Goal: Use online tool/utility: Use online tool/utility

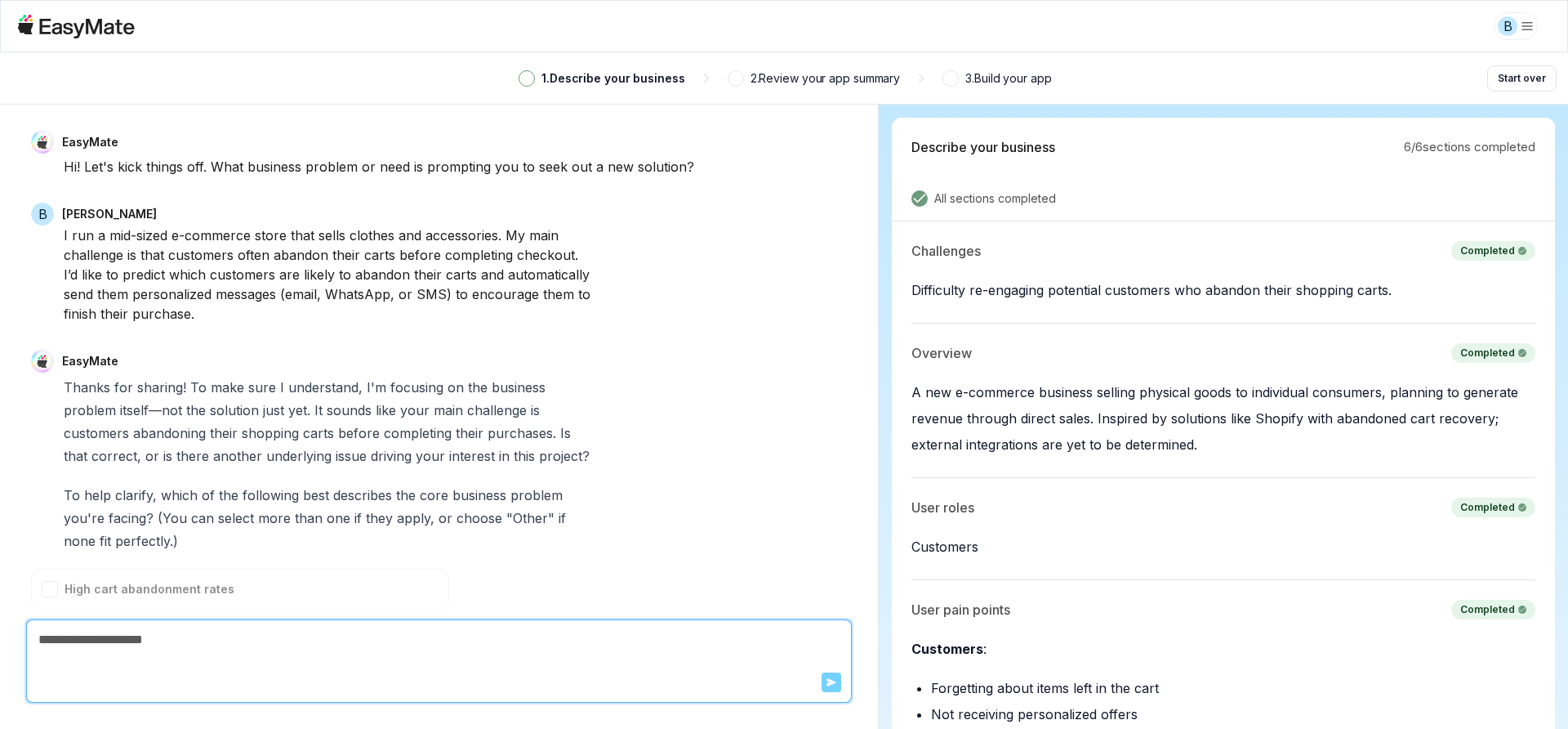
scroll to position [6486, 0]
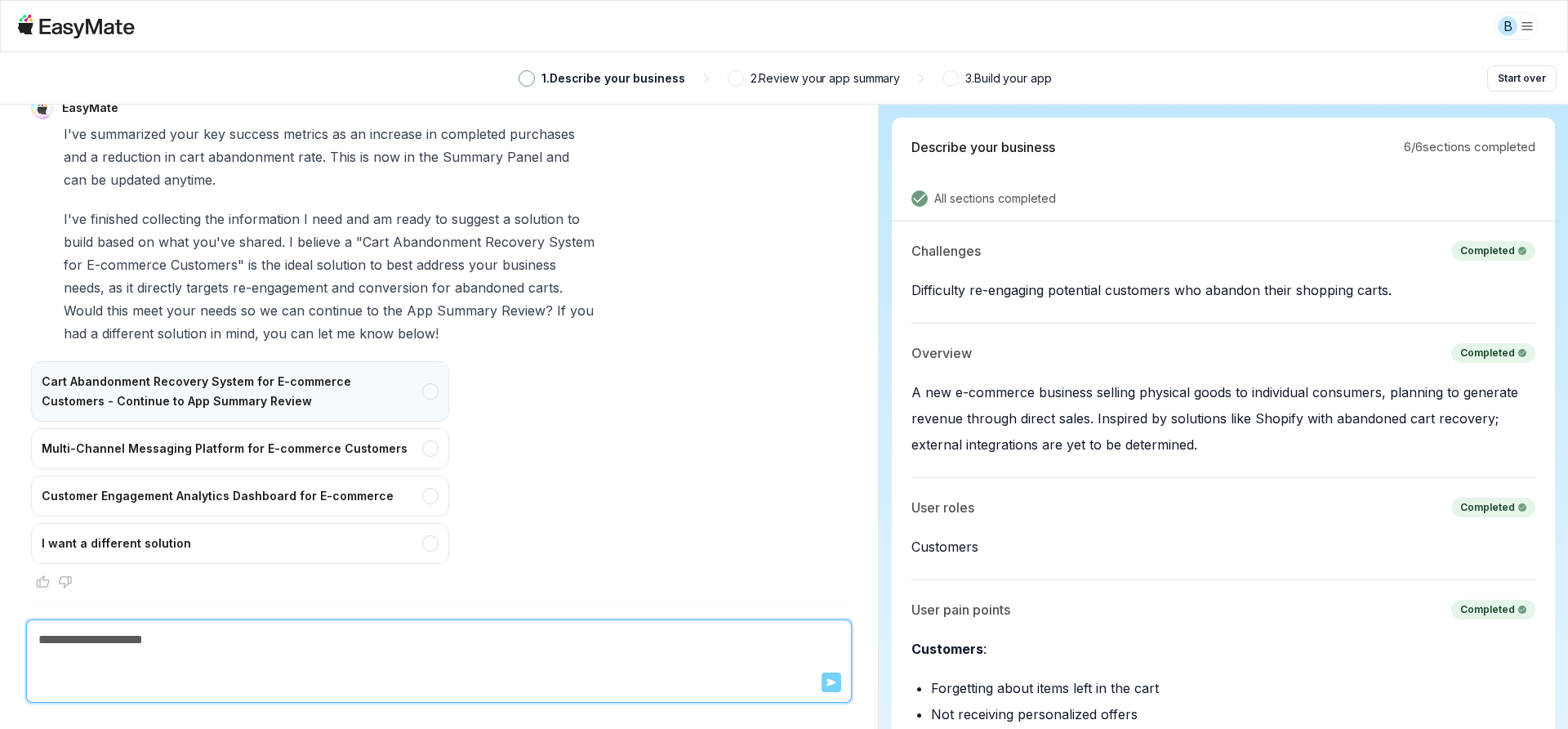
click at [411, 395] on div "Cart Abandonment Recovery System for E-commerce Customers - Continue to App Sum…" at bounding box center [241, 390] width 418 height 60
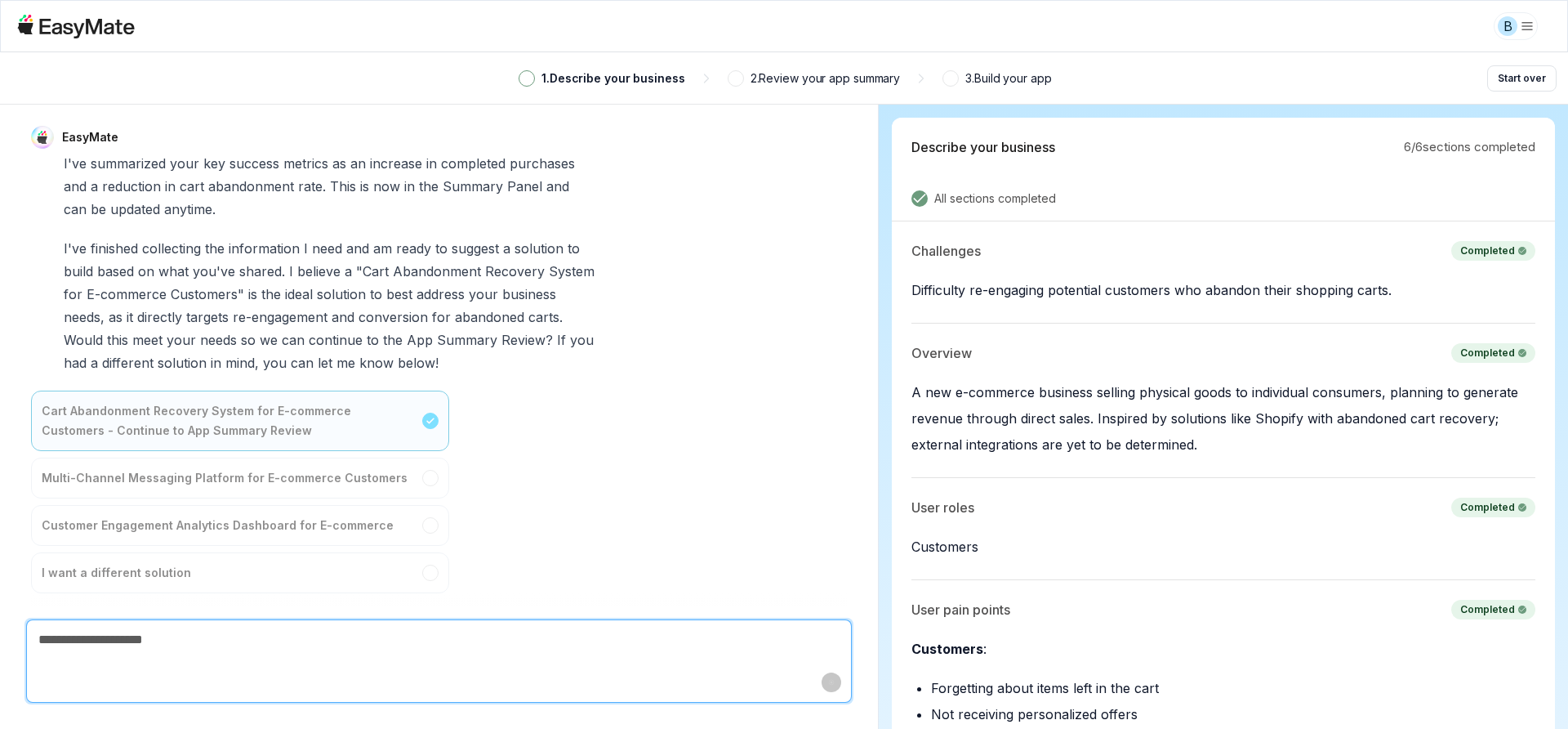
type textarea "*"
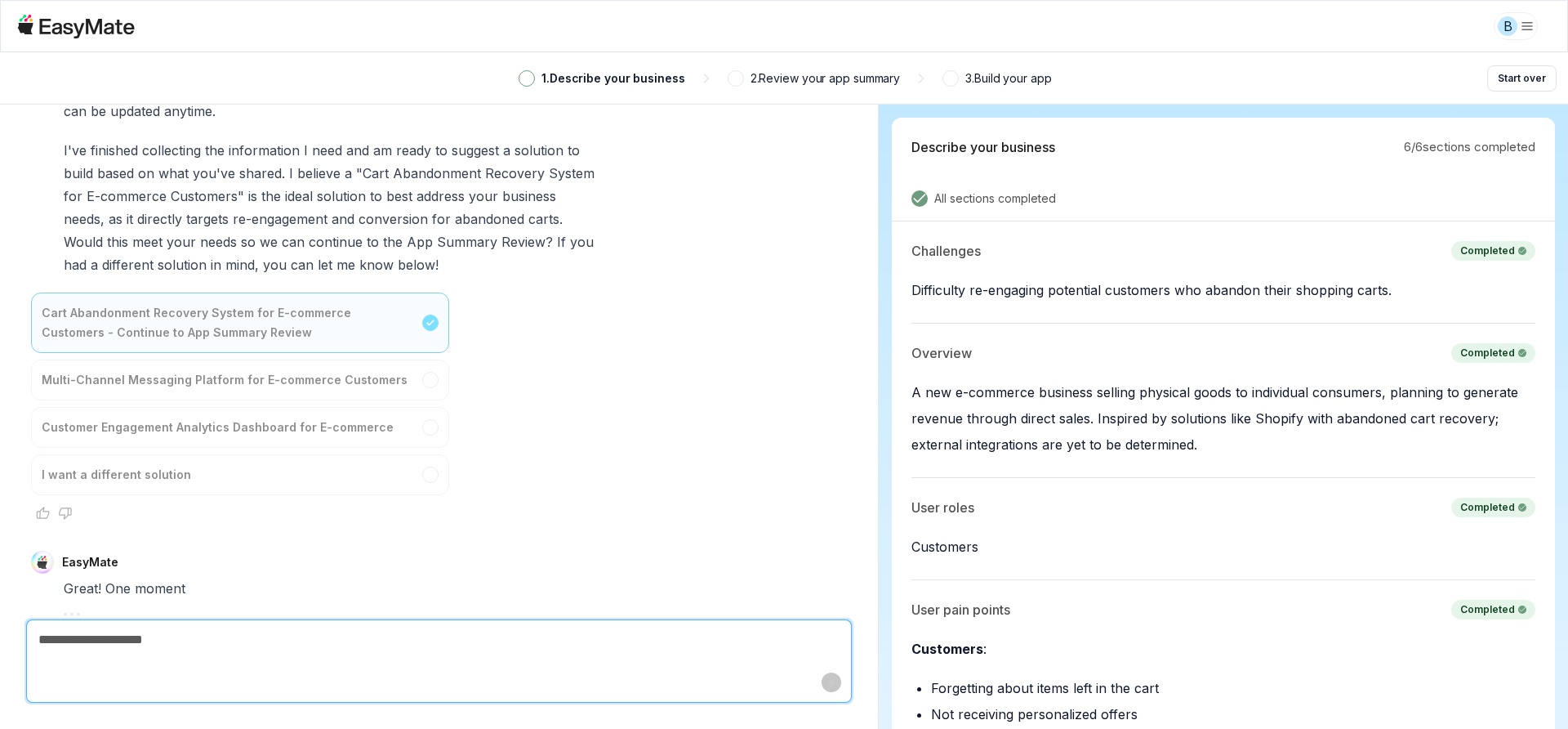
scroll to position [6578, 0]
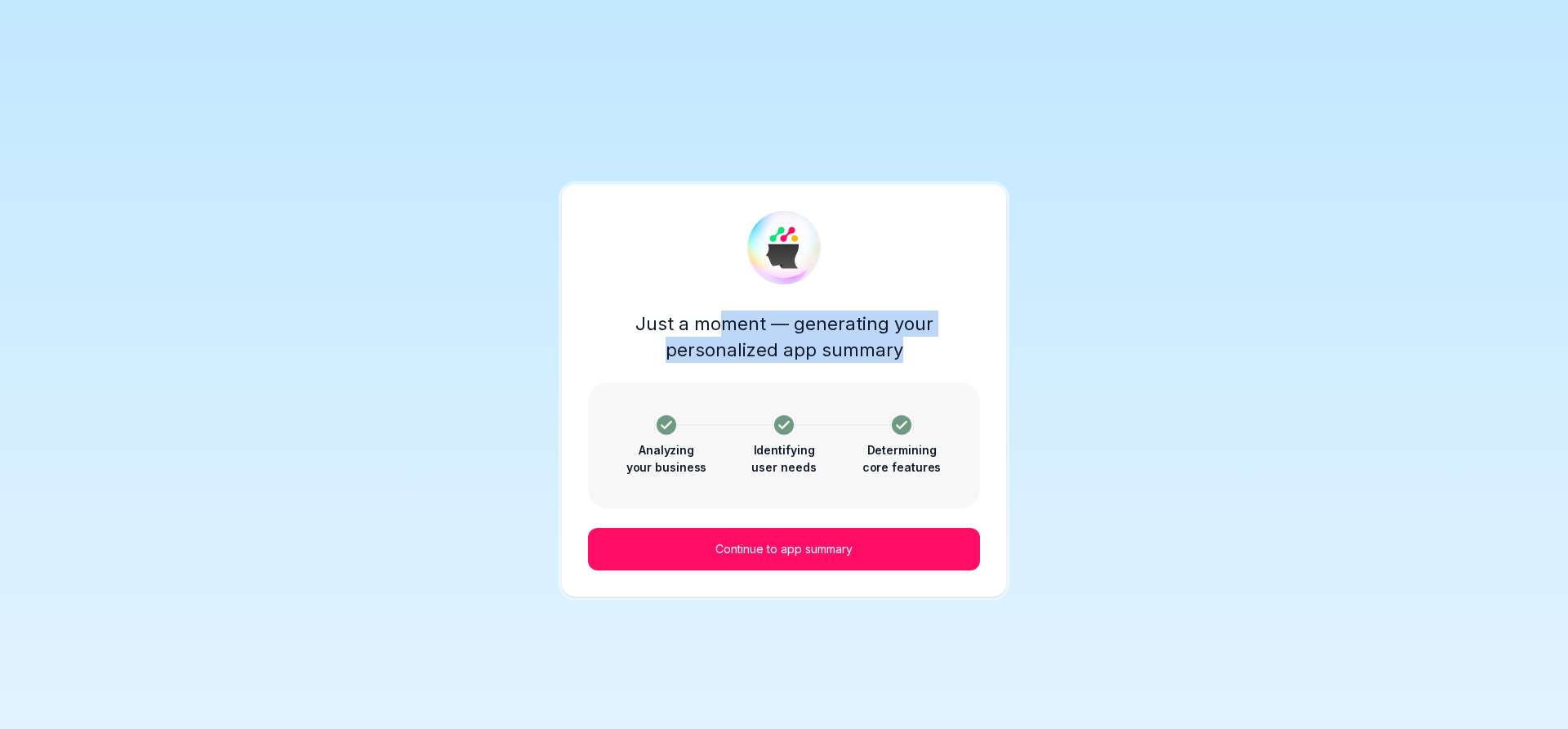
drag, startPoint x: 718, startPoint y: 322, endPoint x: 951, endPoint y: 370, distance: 237.9
click at [951, 370] on div "Just a moment — generating your personalized app summary Analyzing your busines…" at bounding box center [784, 440] width 392 height 260
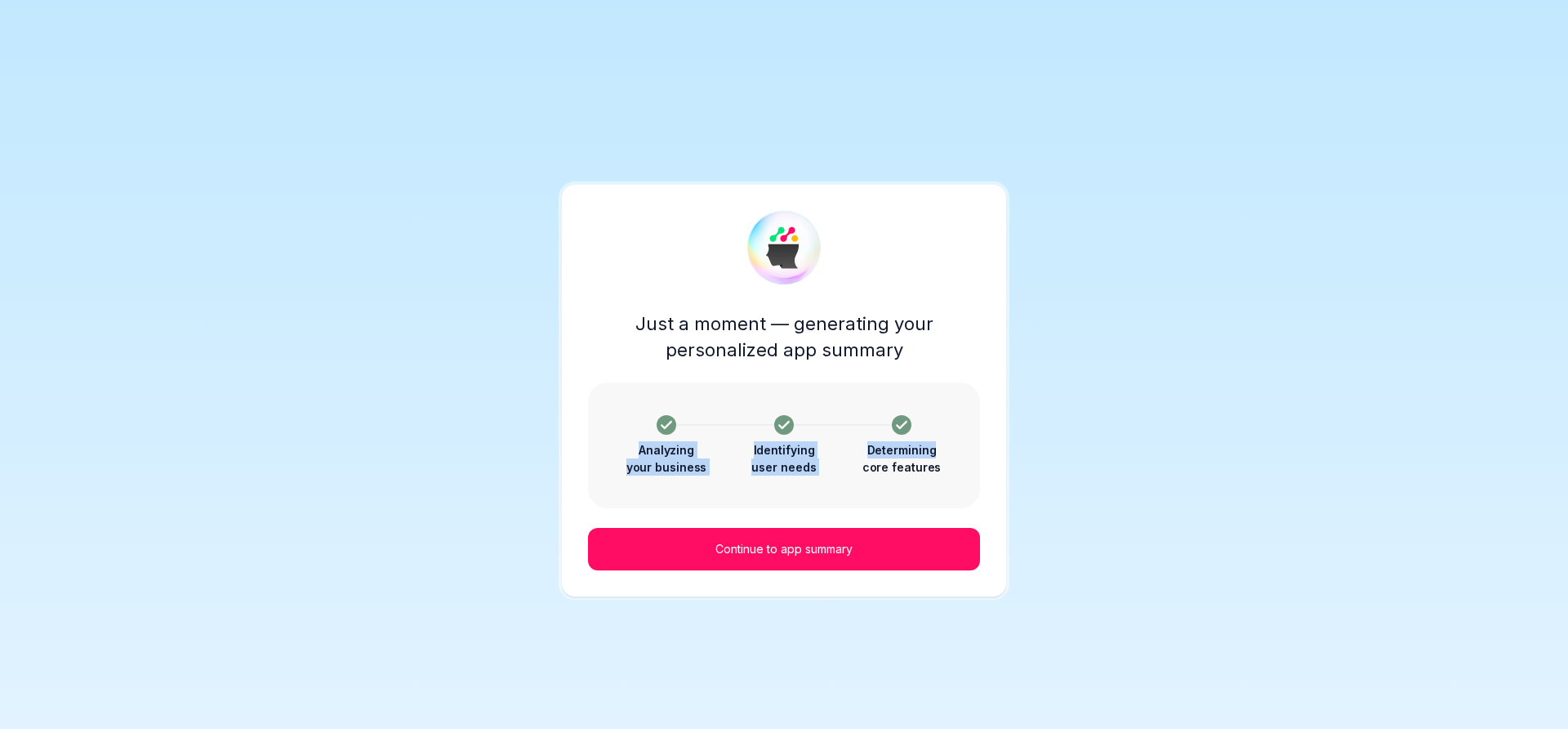
drag, startPoint x: 632, startPoint y: 422, endPoint x: 944, endPoint y: 442, distance: 312.6
click at [944, 441] on div "Analyzing your business Identifying user needs Determining core features" at bounding box center [784, 445] width 352 height 60
click at [932, 447] on p "Determining core features" at bounding box center [902, 458] width 81 height 34
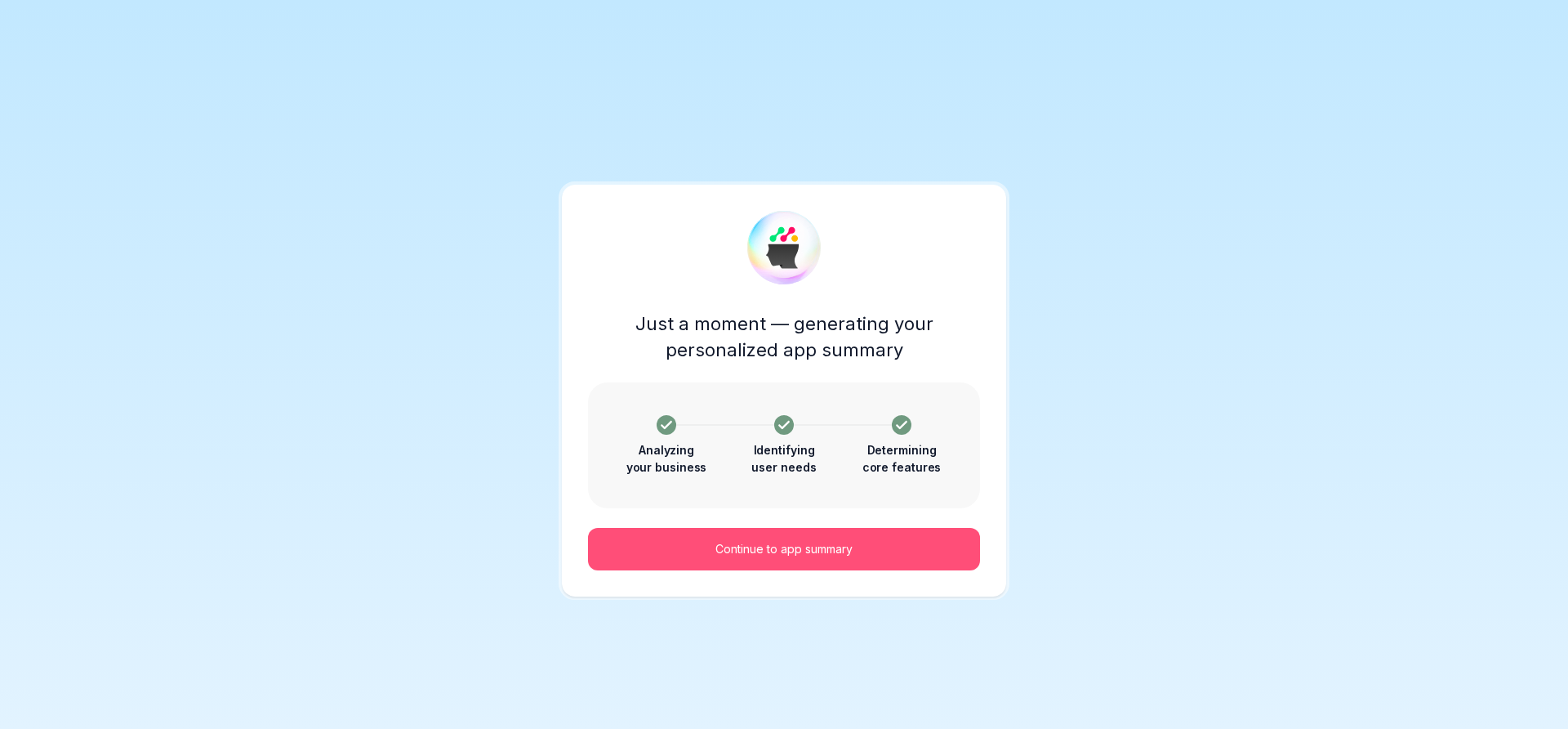
click at [811, 556] on p "Continue to app summary" at bounding box center [784, 549] width 137 height 18
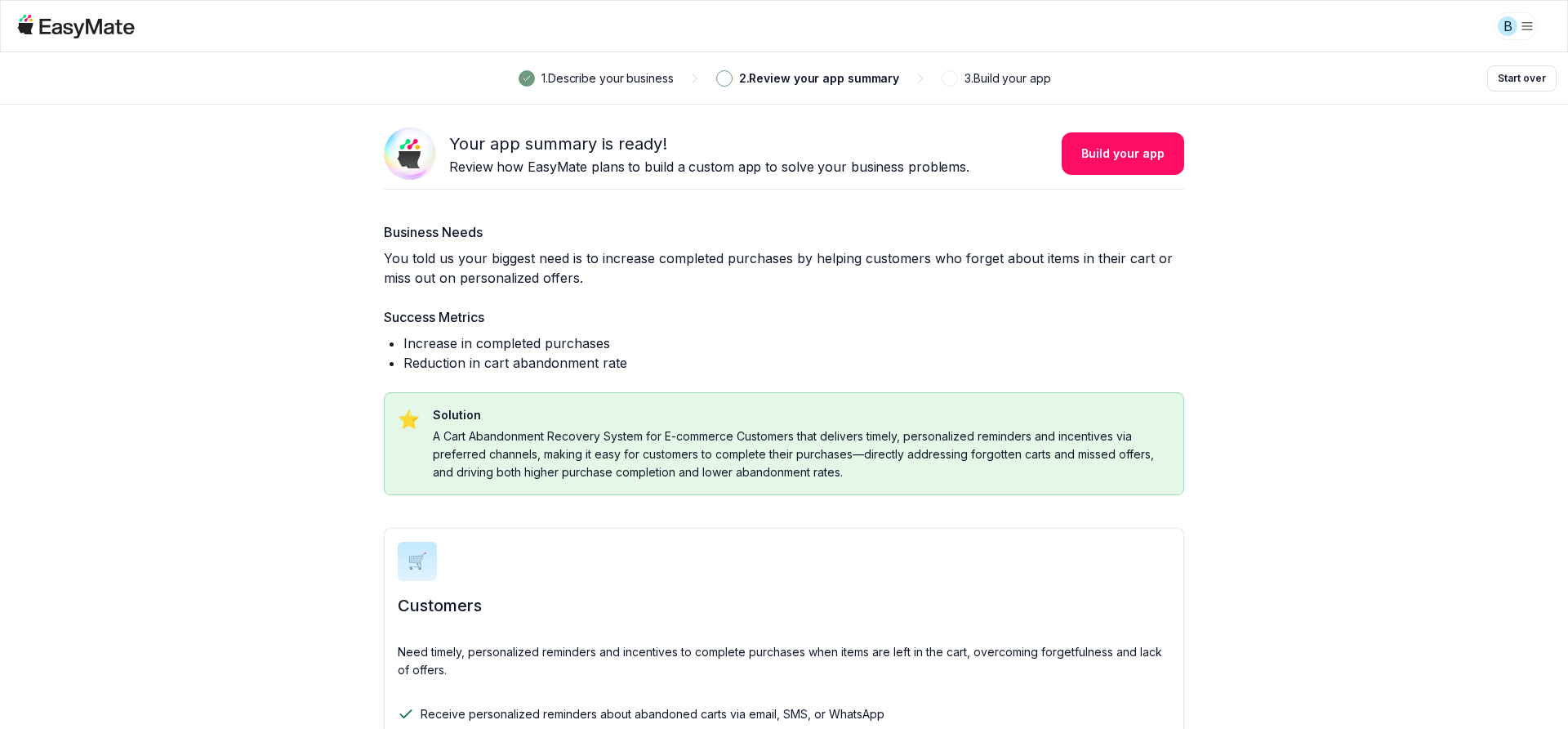
click at [1248, 266] on main "Business Needs You told us your biggest need is to increase completed purchases…" at bounding box center [784, 532] width 1568 height 686
click at [1296, 210] on main "Business Needs You told us your biggest need is to increase completed purchases…" at bounding box center [784, 532] width 1568 height 686
click at [1123, 157] on button "Build your app" at bounding box center [1123, 154] width 122 height 43
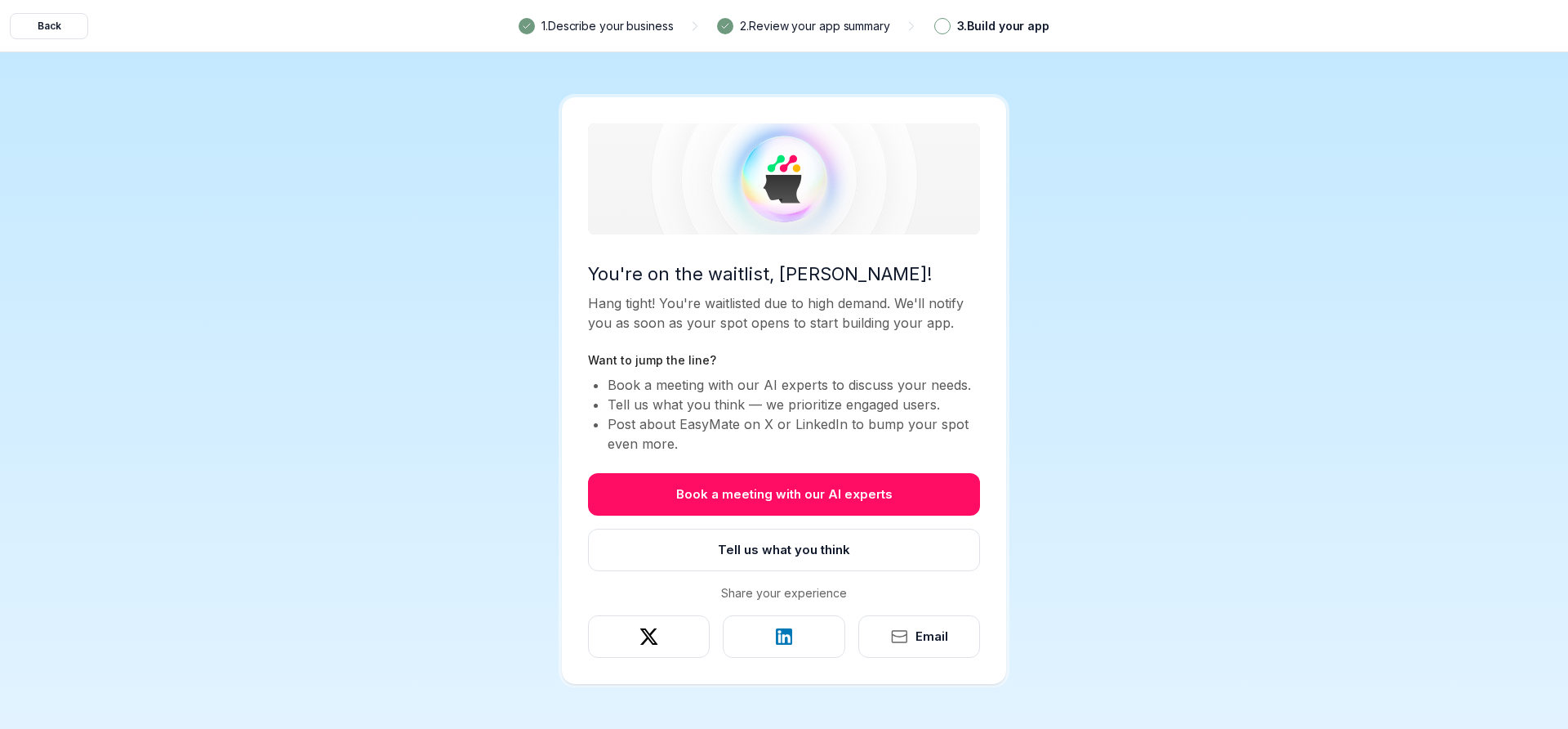
click at [1325, 241] on div "Back 1 . Describe your business 2 . Review your app summary 3 . Build your app …" at bounding box center [784, 364] width 1568 height 729
